Goal: Task Accomplishment & Management: Manage account settings

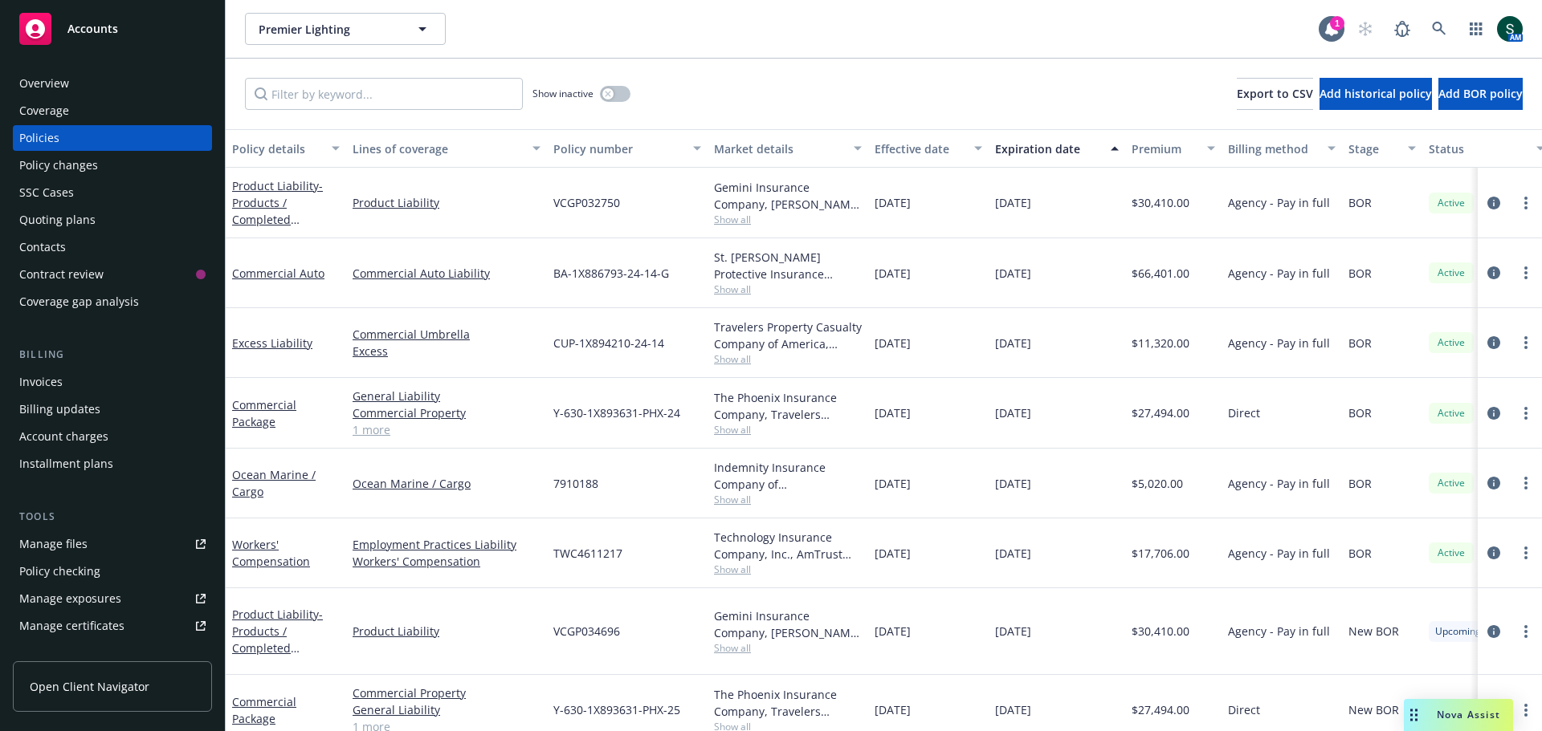
click at [100, 30] on span "Accounts" at bounding box center [92, 28] width 51 height 13
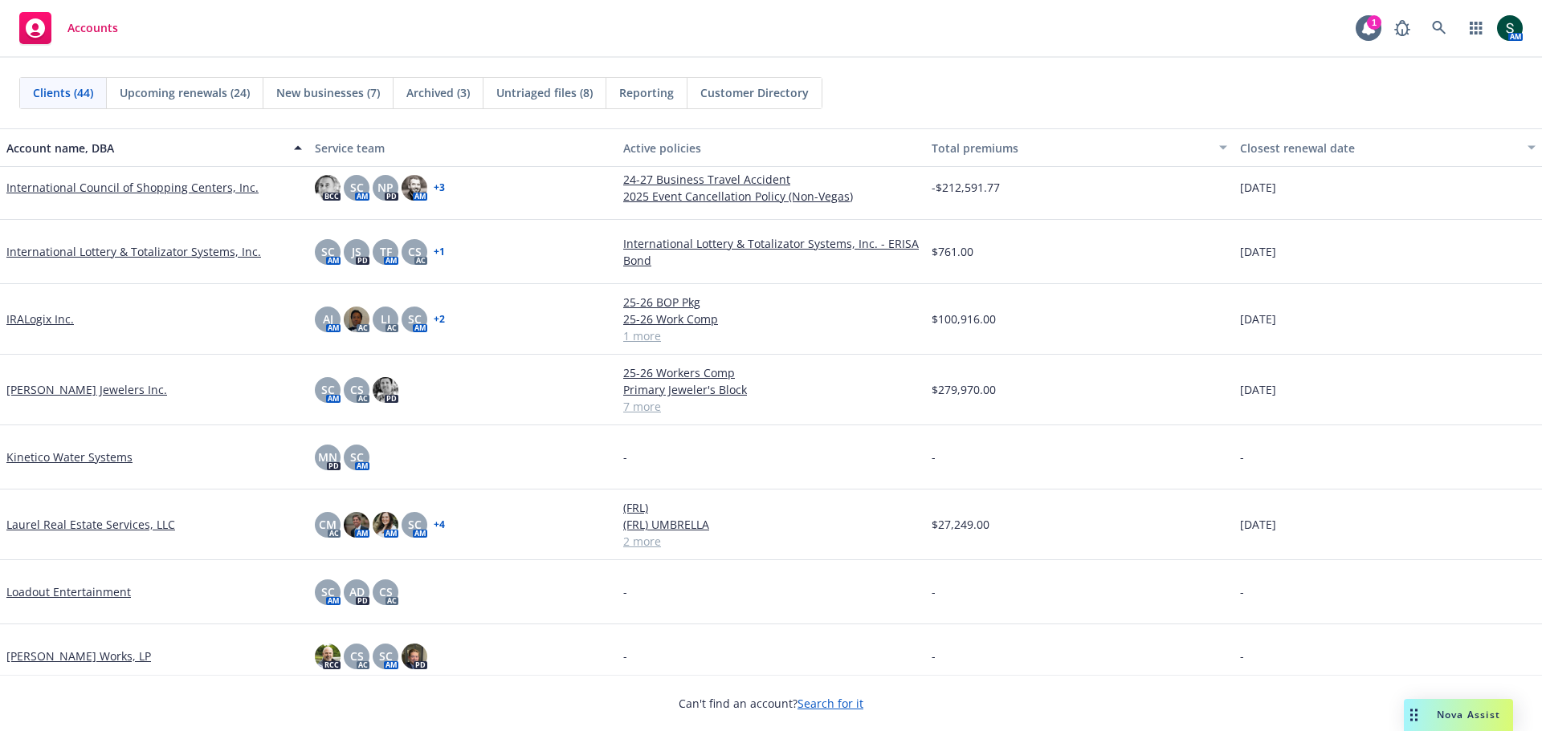
scroll to position [964, 0]
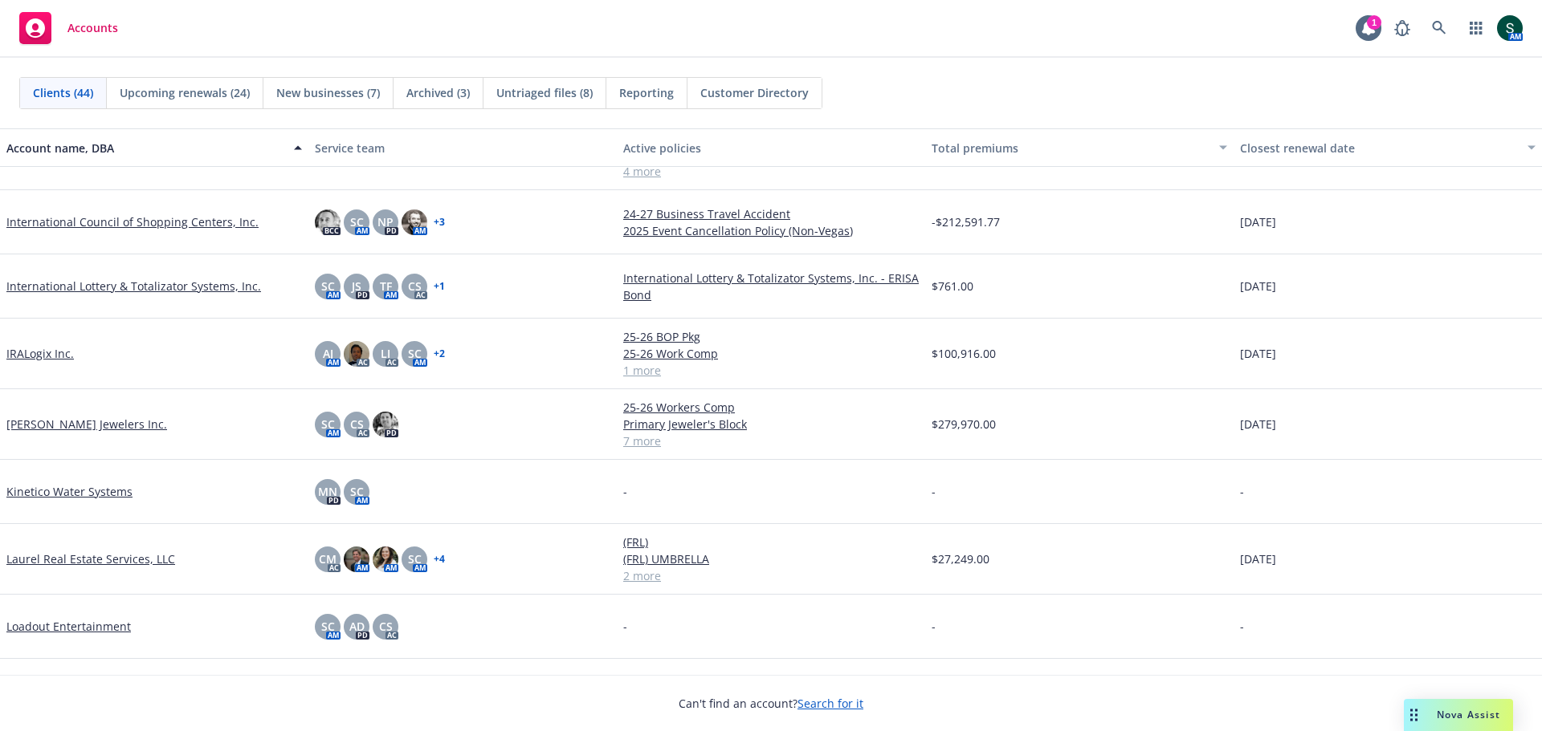
click at [39, 356] on link "IRALogix Inc." at bounding box center [39, 353] width 67 height 17
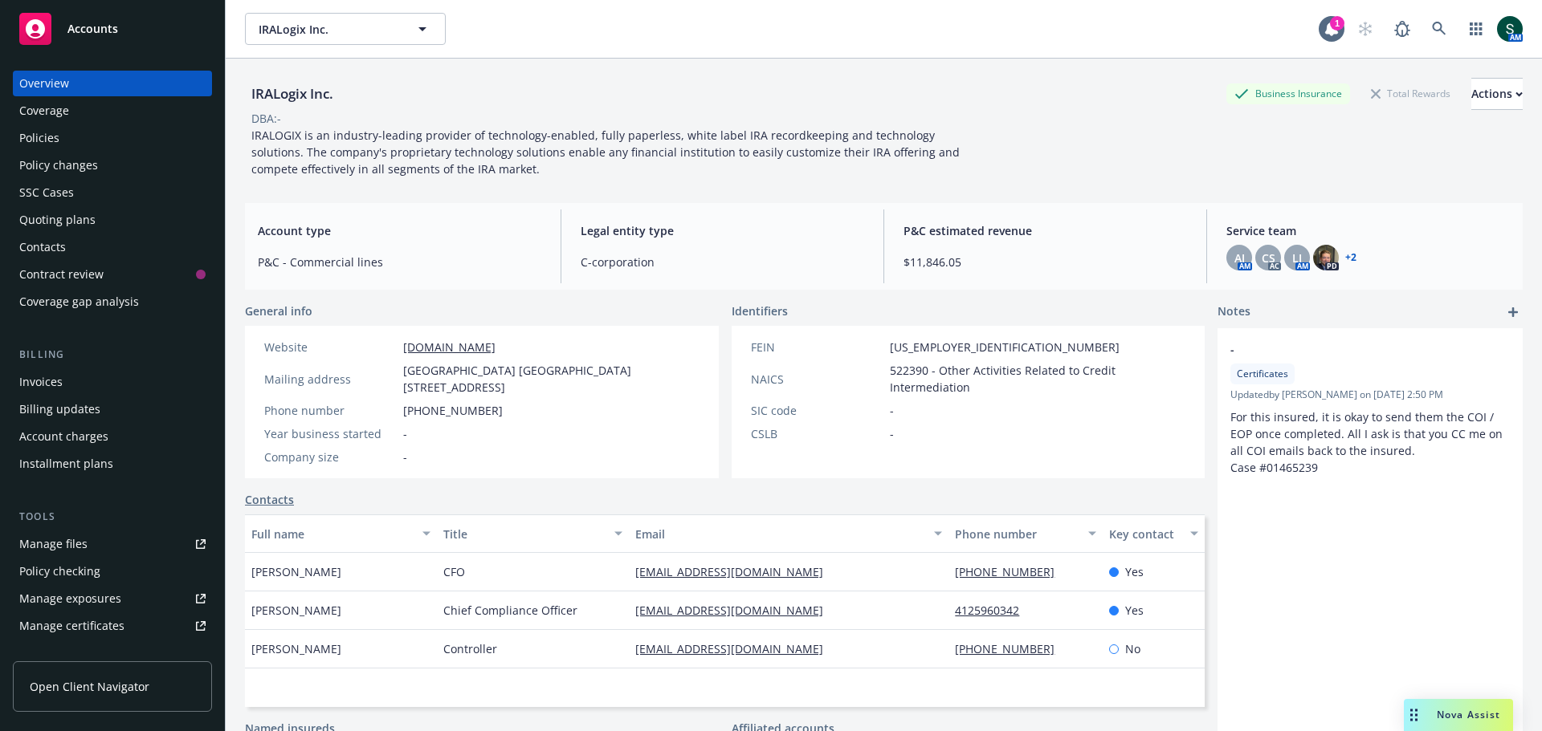
click at [43, 132] on div "Policies" at bounding box center [39, 138] width 40 height 26
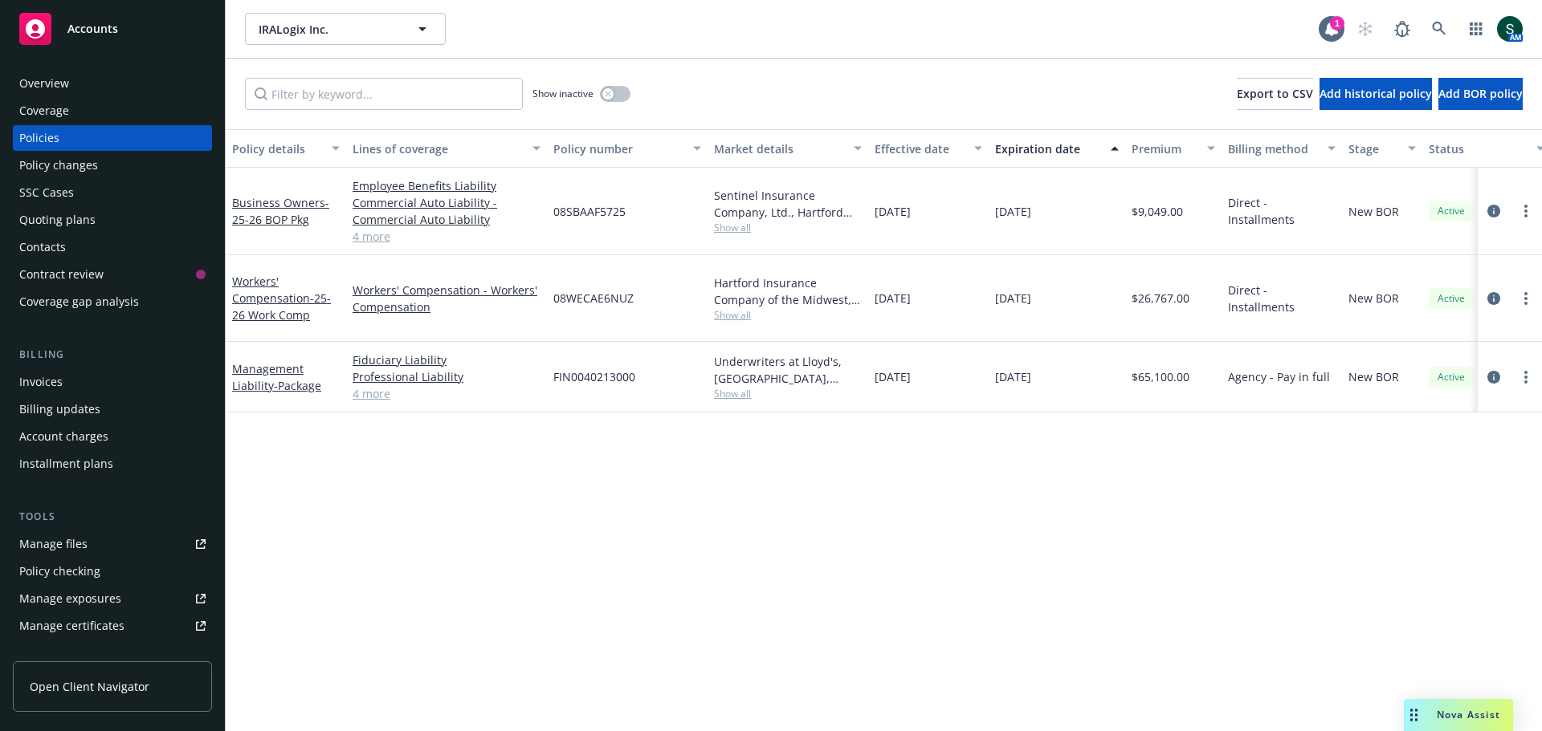
click at [90, 32] on span "Accounts" at bounding box center [92, 28] width 51 height 13
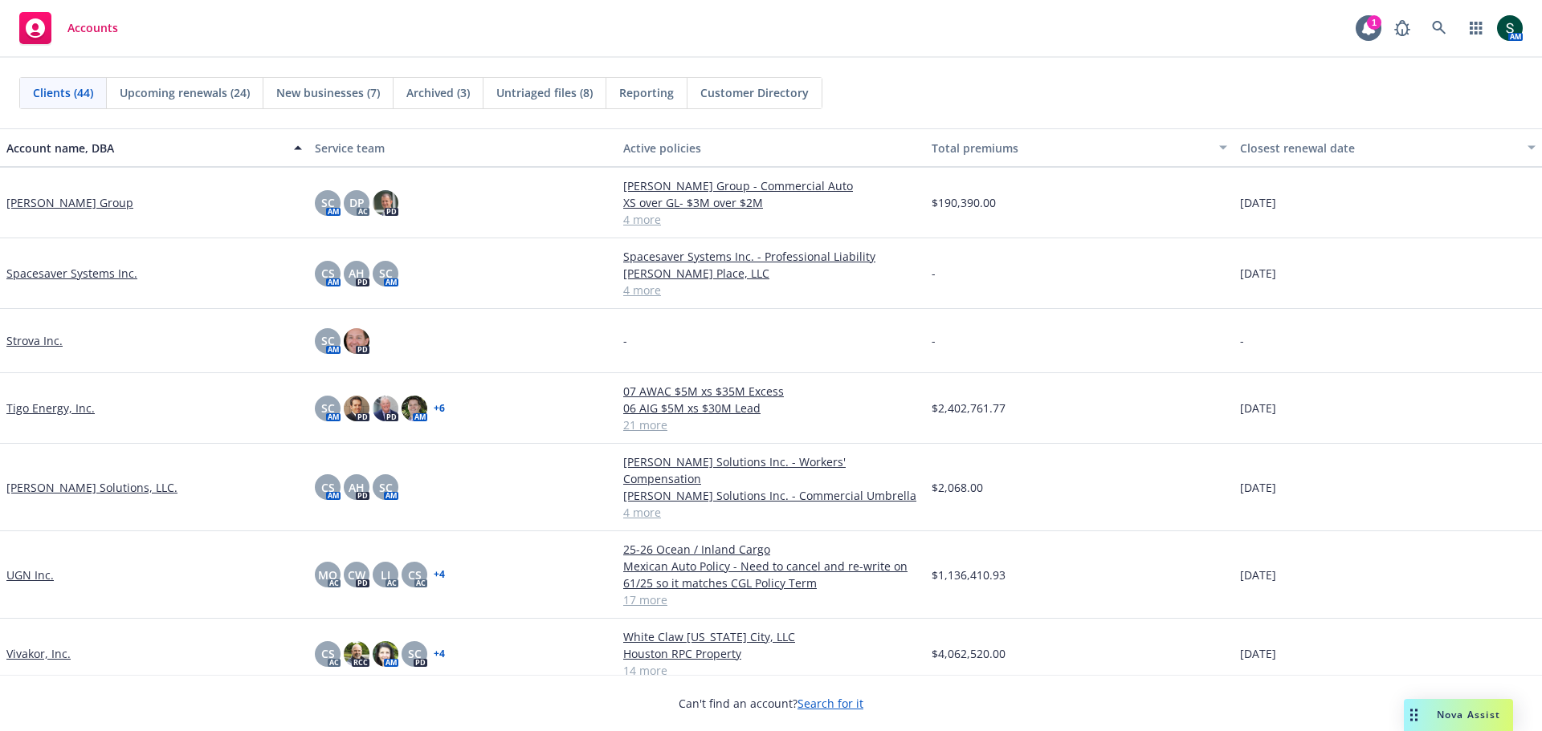
scroll to position [2414, 0]
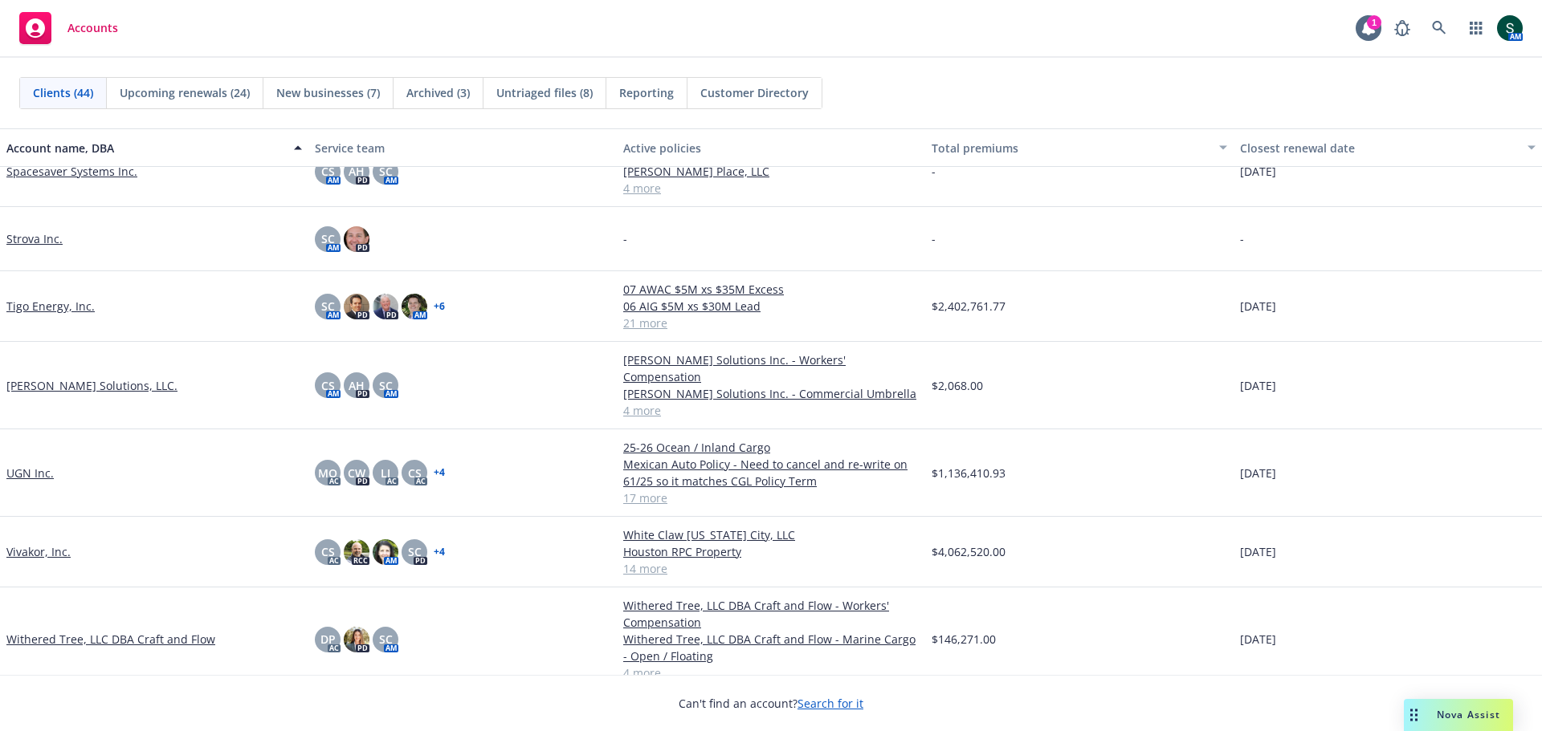
click at [59, 309] on link "Tigo Energy, Inc." at bounding box center [50, 306] width 88 height 17
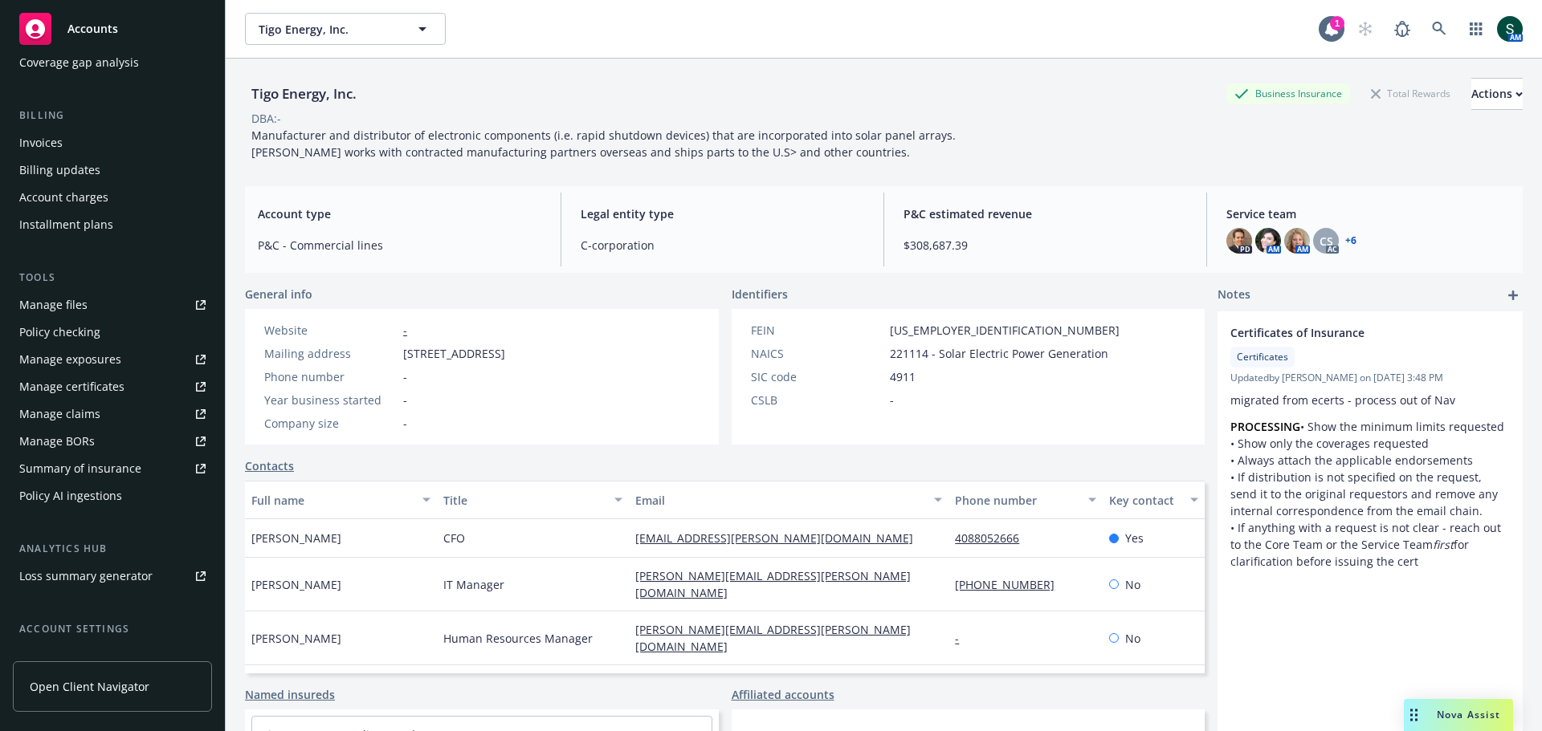
scroll to position [241, 0]
click at [95, 359] on div "Manage exposures" at bounding box center [70, 358] width 102 height 26
